Goal: Task Accomplishment & Management: Manage account settings

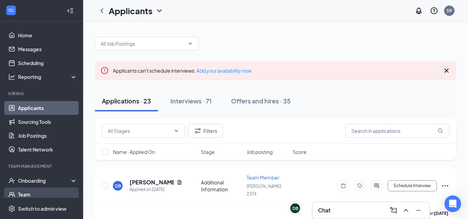
click at [39, 194] on link "Team" at bounding box center [47, 195] width 59 height 14
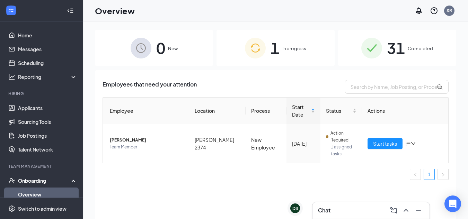
click at [407, 53] on div "31 Completed" at bounding box center [397, 48] width 118 height 36
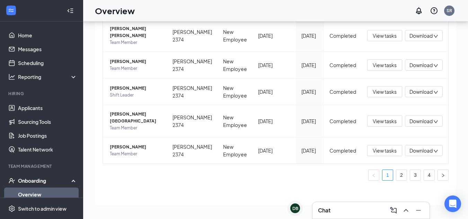
scroll to position [272, 0]
click at [411, 176] on link "3" at bounding box center [415, 175] width 10 height 10
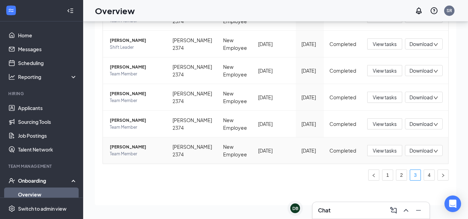
click at [434, 149] on icon "down" at bounding box center [436, 151] width 5 height 5
click at [384, 177] on div "Download files" at bounding box center [395, 179] width 75 height 8
click at [424, 175] on link "4" at bounding box center [429, 175] width 10 height 10
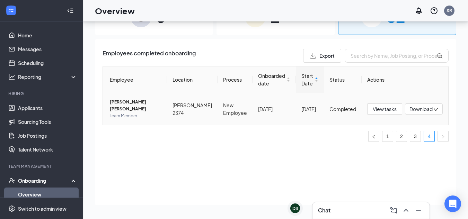
click at [434, 111] on icon "down" at bounding box center [436, 109] width 5 height 5
click at [394, 143] on div "Download files" at bounding box center [395, 143] width 75 height 8
